Goal: Task Accomplishment & Management: Complete application form

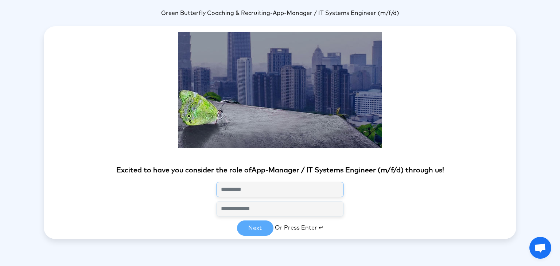
click at [265, 190] on input "text" at bounding box center [280, 189] width 128 height 15
type input "**********"
click at [264, 229] on button "Next" at bounding box center [255, 228] width 36 height 15
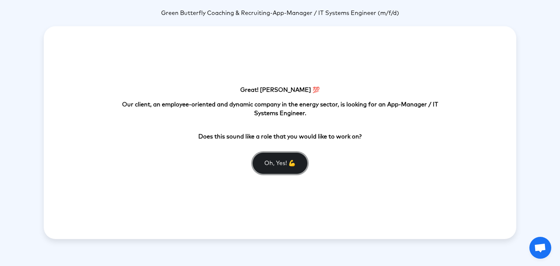
click at [276, 166] on button "Oh, Yes! 💪" at bounding box center [280, 163] width 55 height 21
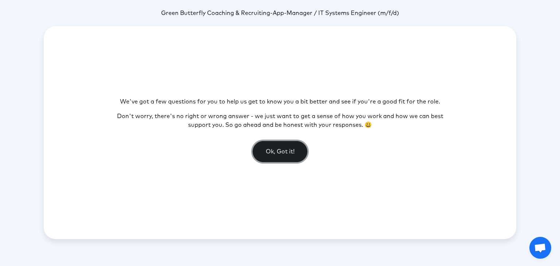
click at [274, 152] on button "Ok, Got it!" at bounding box center [280, 151] width 55 height 21
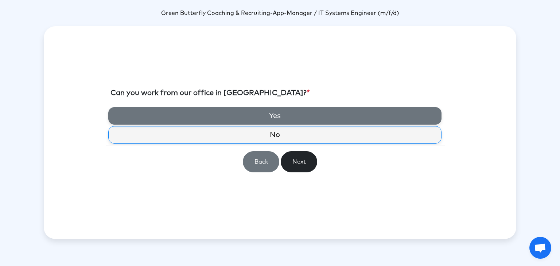
click at [287, 116] on label "Yes" at bounding box center [274, 115] width 333 height 17
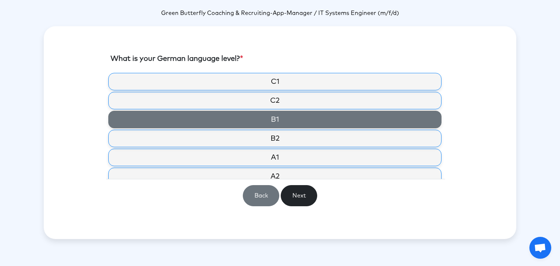
click at [280, 123] on label "B1" at bounding box center [274, 119] width 333 height 17
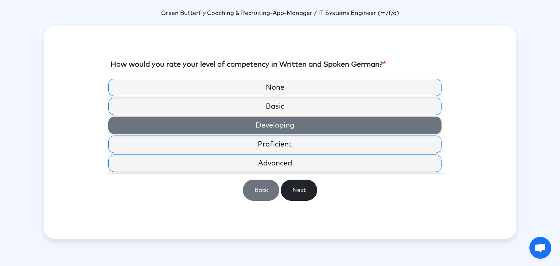
click at [273, 132] on label "Developing" at bounding box center [274, 125] width 333 height 17
click at [301, 130] on label "Developing" at bounding box center [274, 125] width 333 height 17
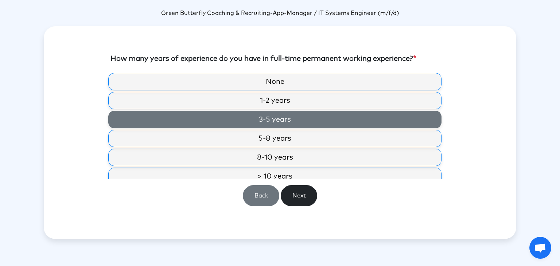
click at [310, 123] on label "3-5 years" at bounding box center [274, 119] width 333 height 17
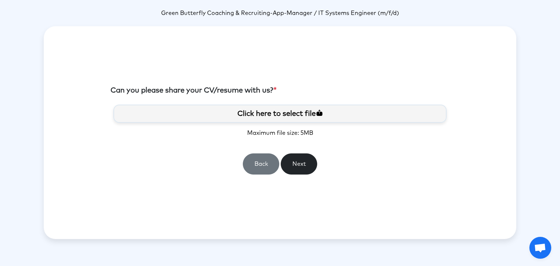
click at [297, 114] on label "Click here to select file" at bounding box center [279, 114] width 333 height 18
click at [0, 0] on input "Click here to select file" at bounding box center [0, 0] width 0 height 0
click at [302, 165] on button "Next" at bounding box center [299, 163] width 36 height 21
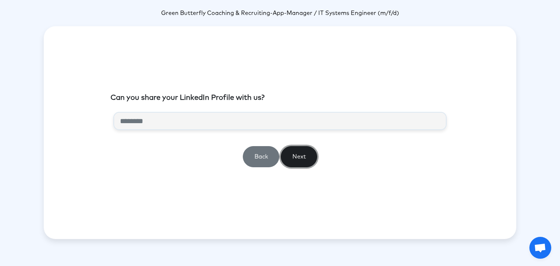
click at [305, 159] on button "Next" at bounding box center [299, 156] width 36 height 21
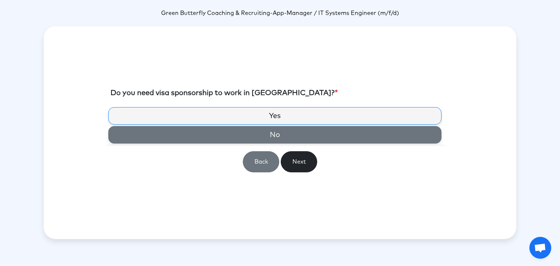
click at [286, 139] on label "No" at bounding box center [274, 134] width 333 height 17
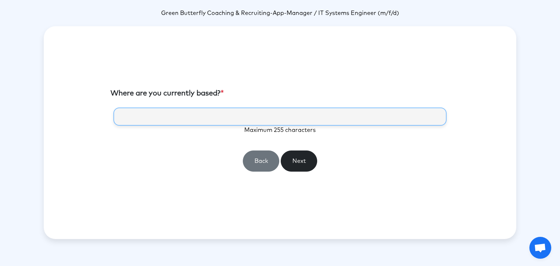
click at [269, 118] on input "text" at bounding box center [279, 117] width 333 height 18
type input "**********"
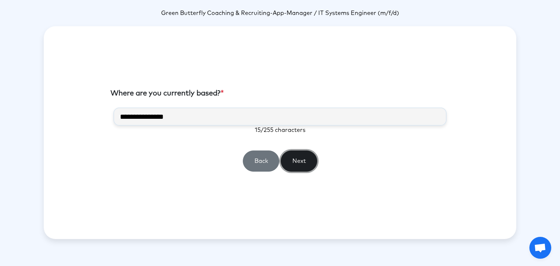
click at [299, 161] on button "Next" at bounding box center [299, 161] width 36 height 21
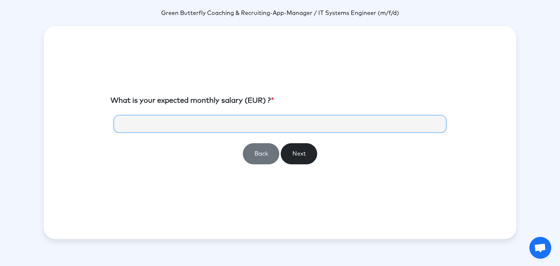
click at [268, 124] on input "number" at bounding box center [279, 124] width 333 height 18
type input "*****"
click at [296, 153] on button "Next" at bounding box center [299, 153] width 36 height 21
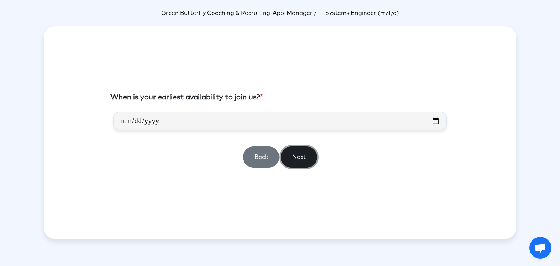
drag, startPoint x: 296, startPoint y: 153, endPoint x: 163, endPoint y: 111, distance: 139.8
click at [163, 111] on section "When is your earliest availability to join us? * Back Next" at bounding box center [279, 132] width 339 height 81
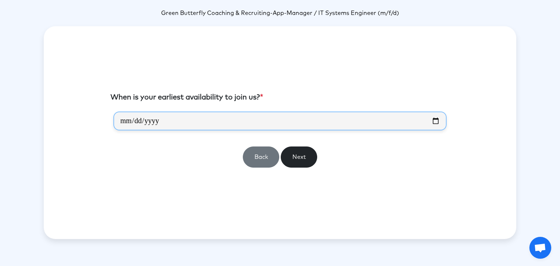
click at [124, 118] on input "date" at bounding box center [279, 121] width 333 height 19
type input "**********"
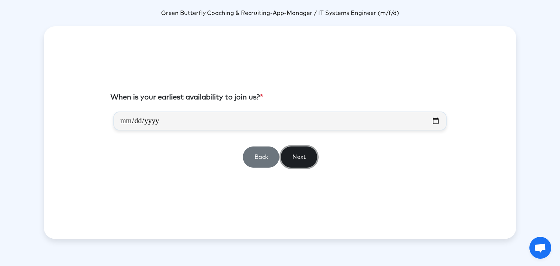
click at [299, 155] on button "Next" at bounding box center [299, 157] width 36 height 21
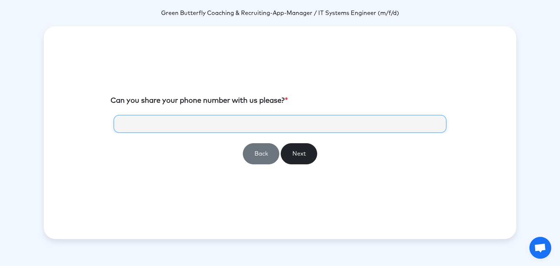
click at [136, 121] on input "tel" at bounding box center [279, 124] width 333 height 18
type input "**********"
click at [294, 153] on button "Next" at bounding box center [299, 153] width 36 height 21
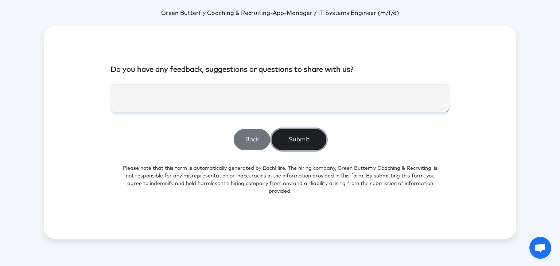
click at [305, 139] on button "Submit" at bounding box center [299, 139] width 55 height 21
